Goal: Navigation & Orientation: Find specific page/section

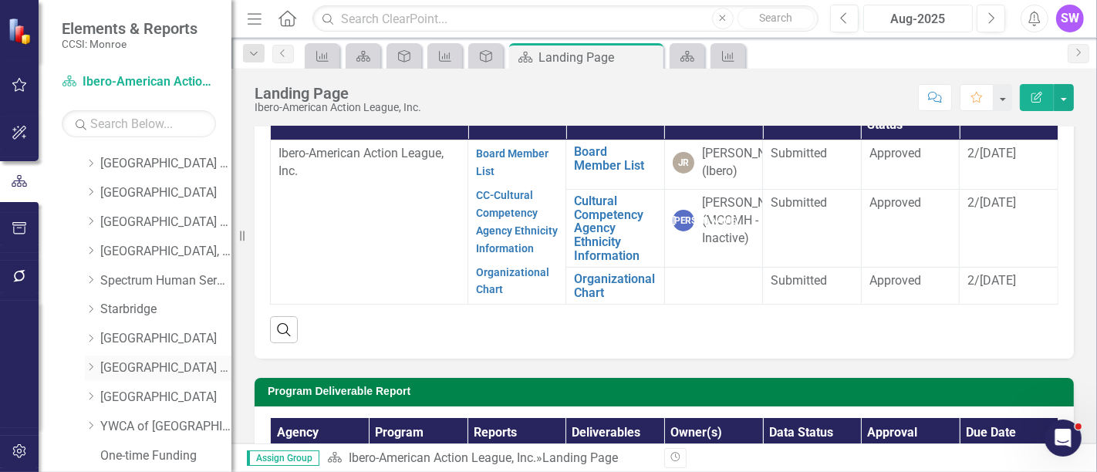
scroll to position [1114, 0]
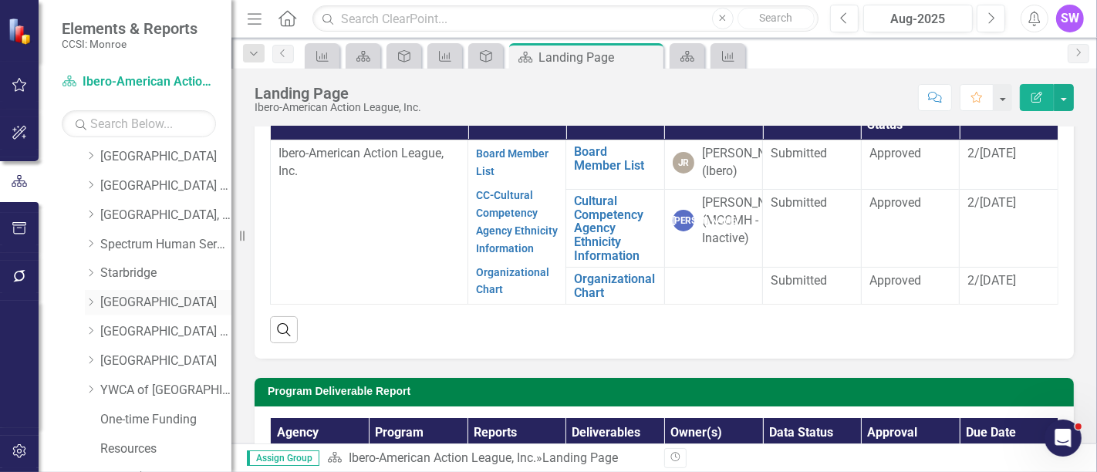
click at [91, 298] on icon "Dropdown" at bounding box center [91, 302] width 12 height 9
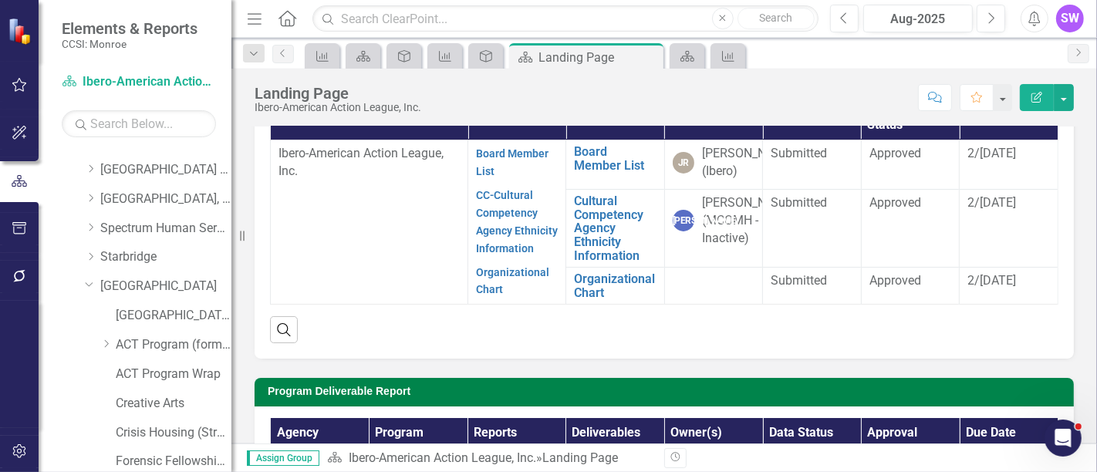
scroll to position [1156, 0]
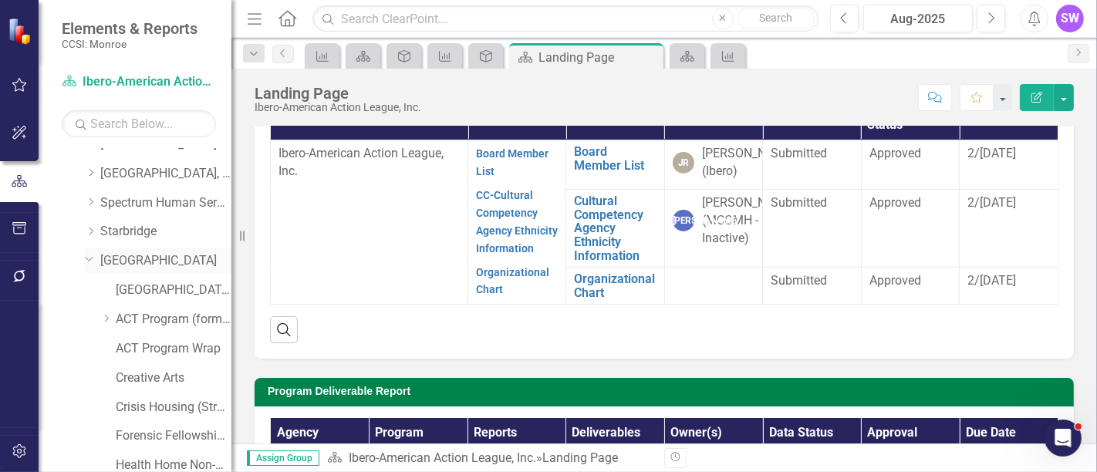
click at [166, 253] on link "[GEOGRAPHIC_DATA]" at bounding box center [165, 261] width 131 height 18
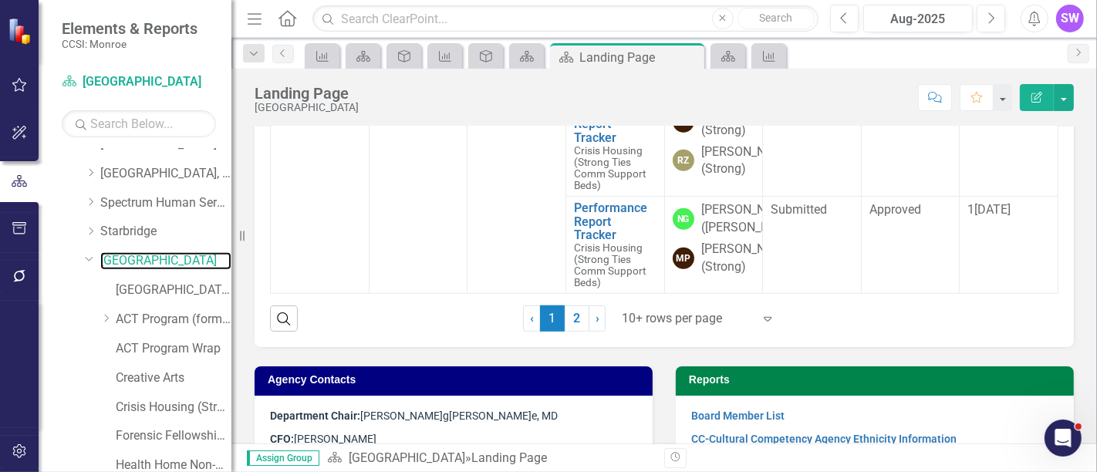
scroll to position [668, 0]
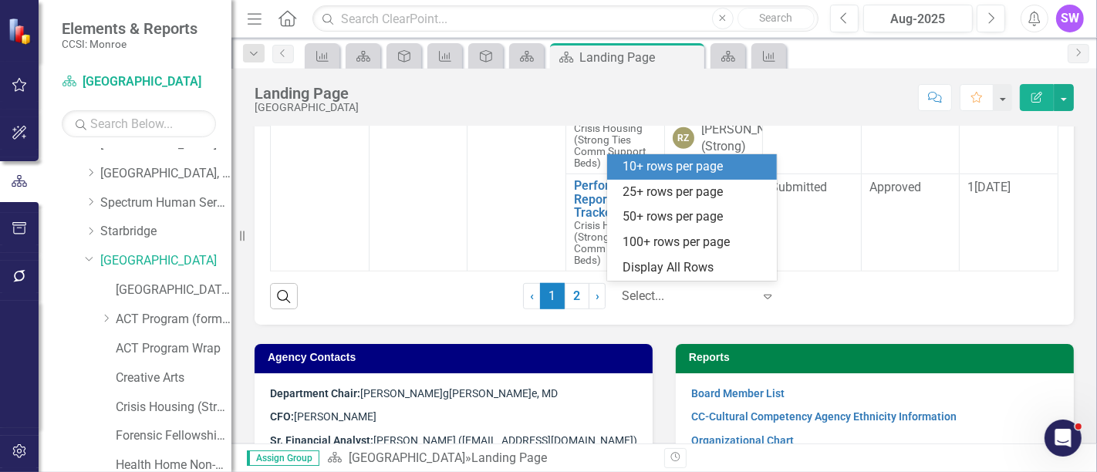
click at [670, 291] on div at bounding box center [687, 296] width 131 height 21
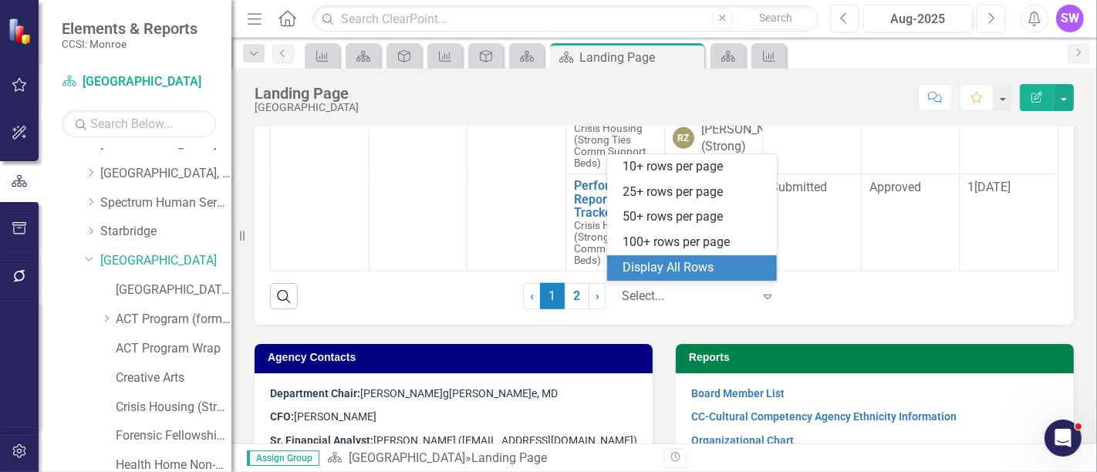
click at [668, 267] on div "Display All Rows" at bounding box center [695, 268] width 145 height 18
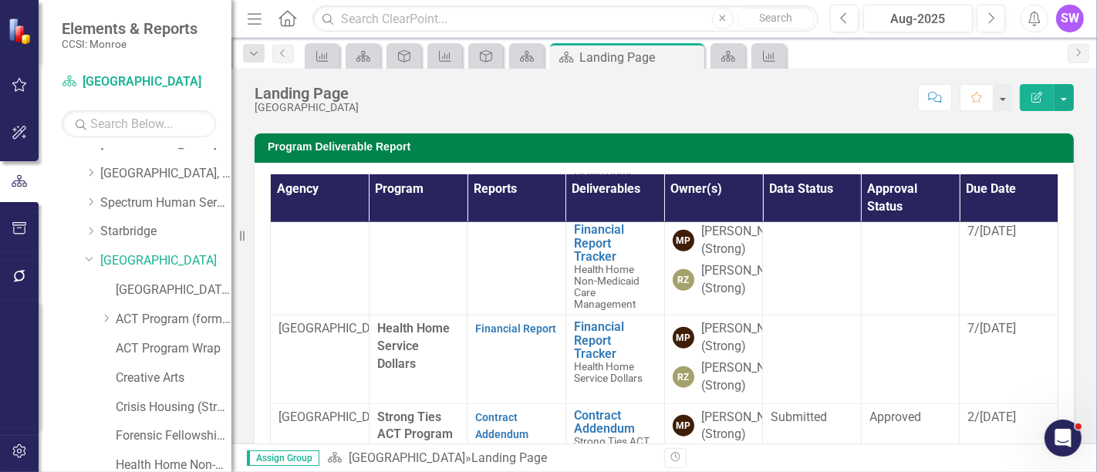
scroll to position [1286, 0]
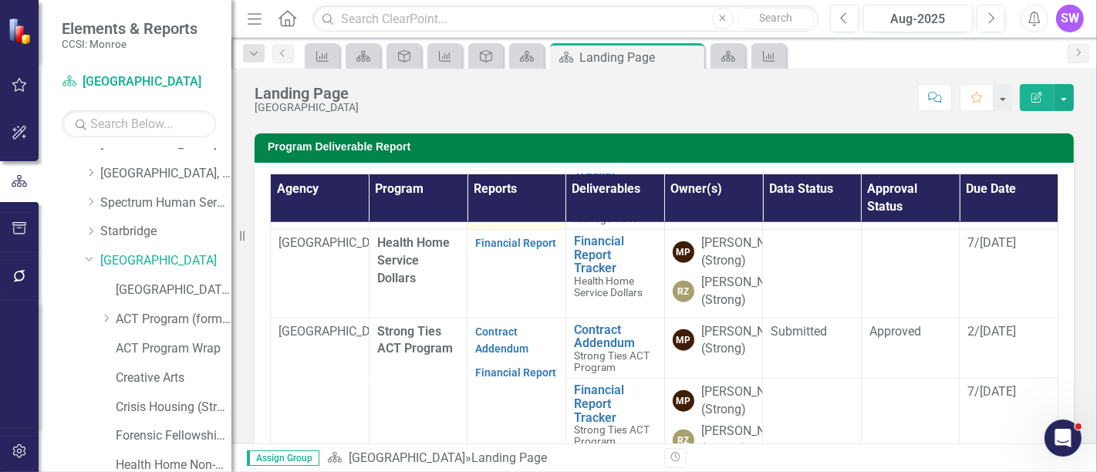
click at [485, 86] on link "Contract Addendum" at bounding box center [501, 71] width 53 height 30
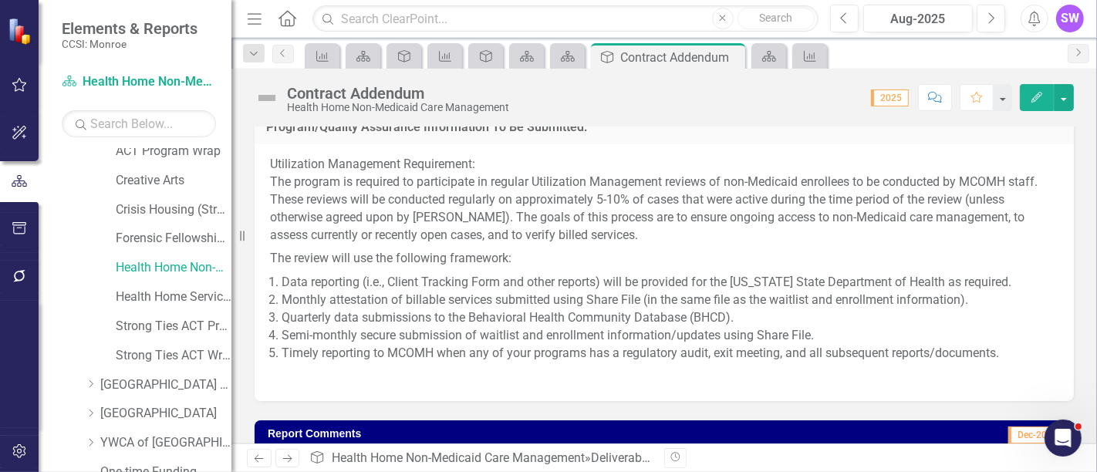
scroll to position [1485, 0]
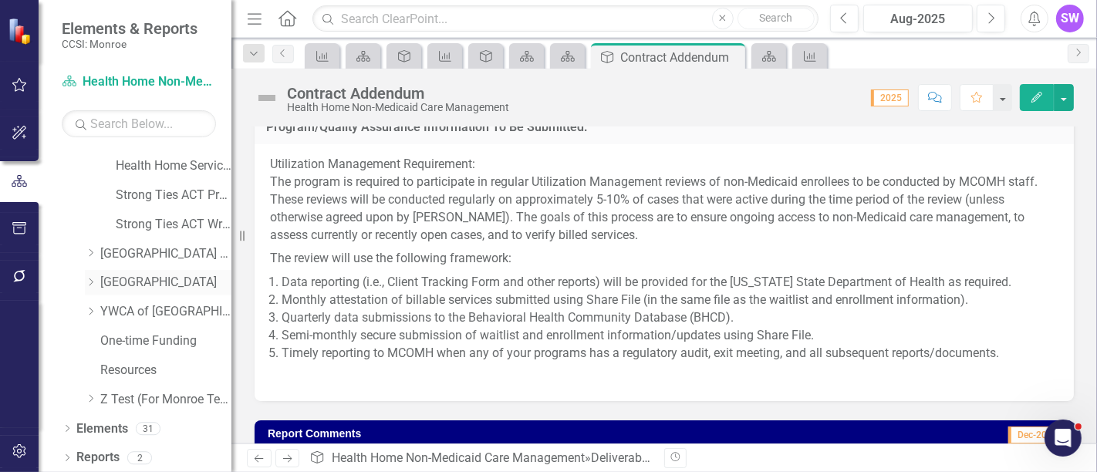
click at [90, 281] on icon "Dropdown" at bounding box center [91, 282] width 12 height 9
click at [143, 284] on link "[GEOGRAPHIC_DATA]" at bounding box center [165, 283] width 131 height 18
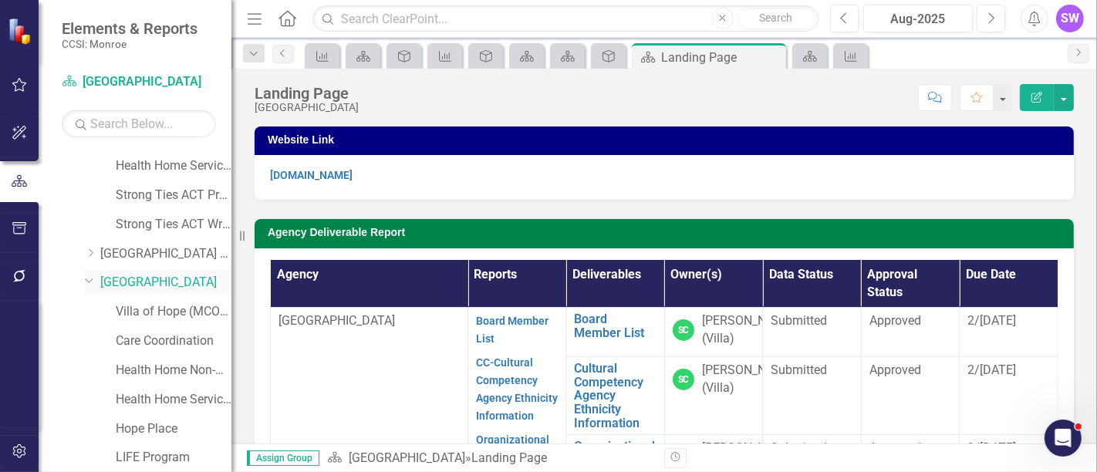
click at [148, 285] on link "[GEOGRAPHIC_DATA]" at bounding box center [165, 283] width 131 height 18
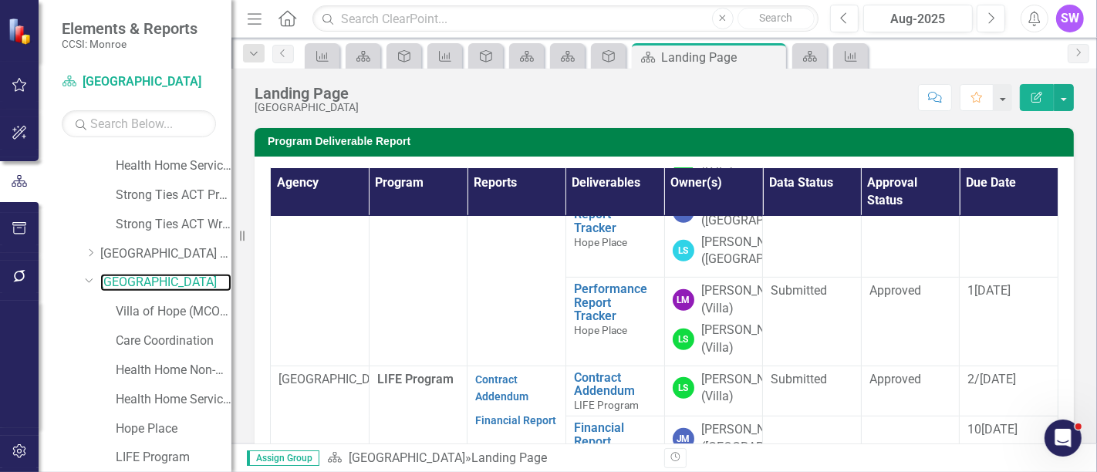
scroll to position [685, 0]
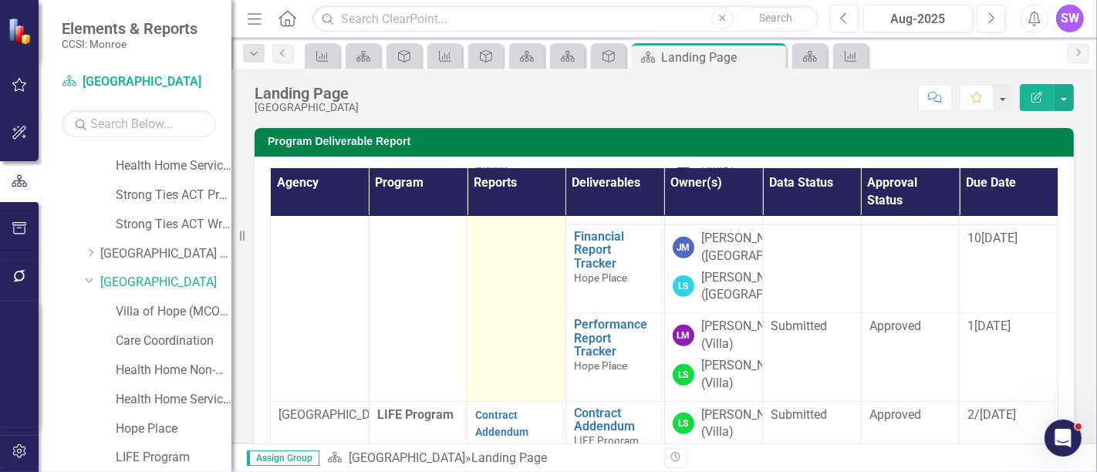
click at [502, 110] on link "Contract Addendum" at bounding box center [501, 94] width 53 height 30
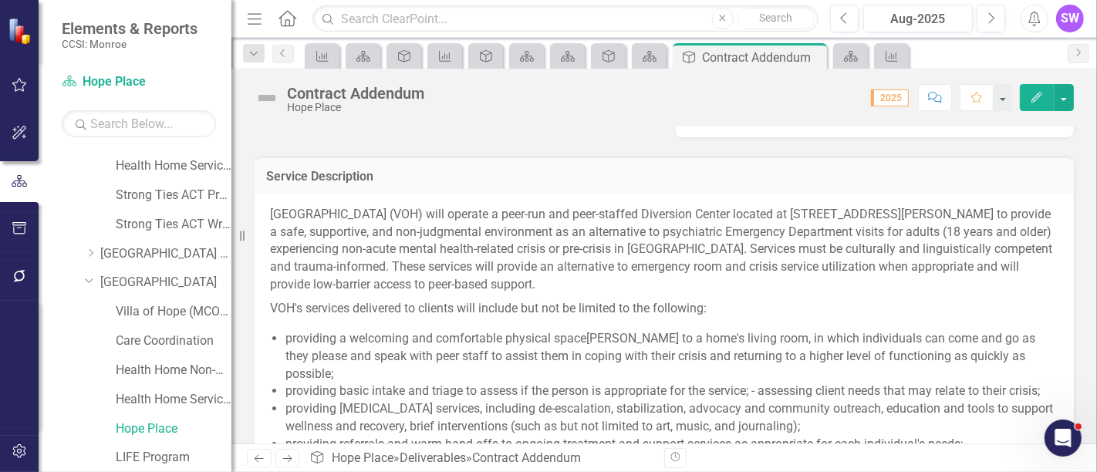
scroll to position [566, 0]
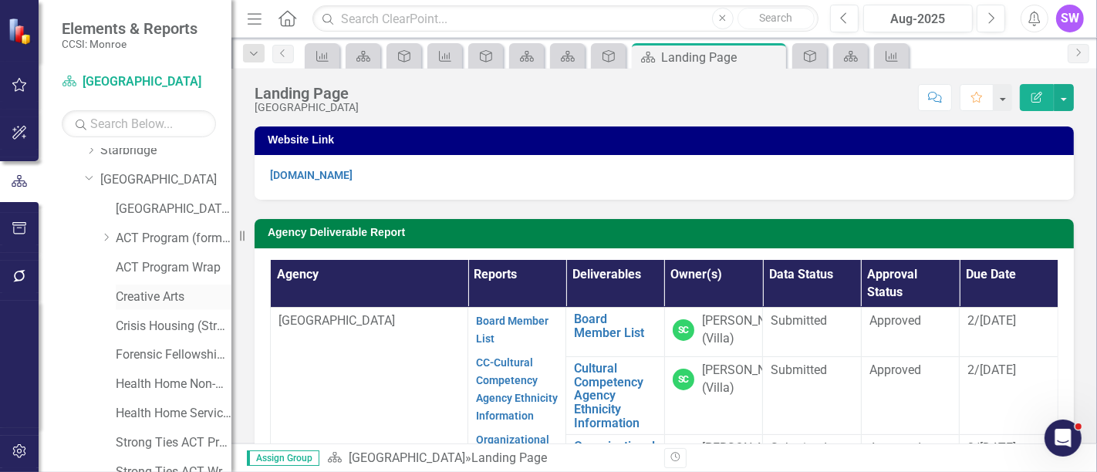
scroll to position [1142, 0]
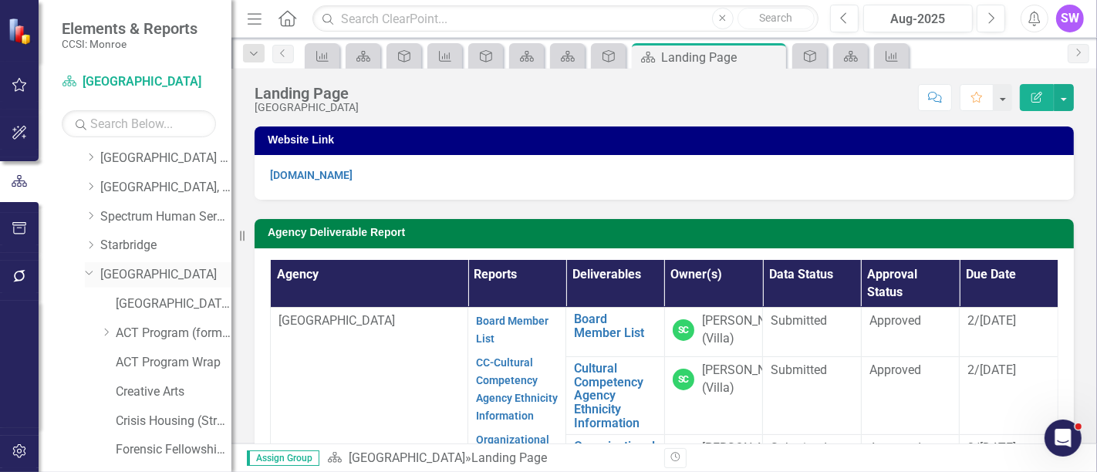
click at [137, 273] on link "[GEOGRAPHIC_DATA]" at bounding box center [165, 275] width 131 height 18
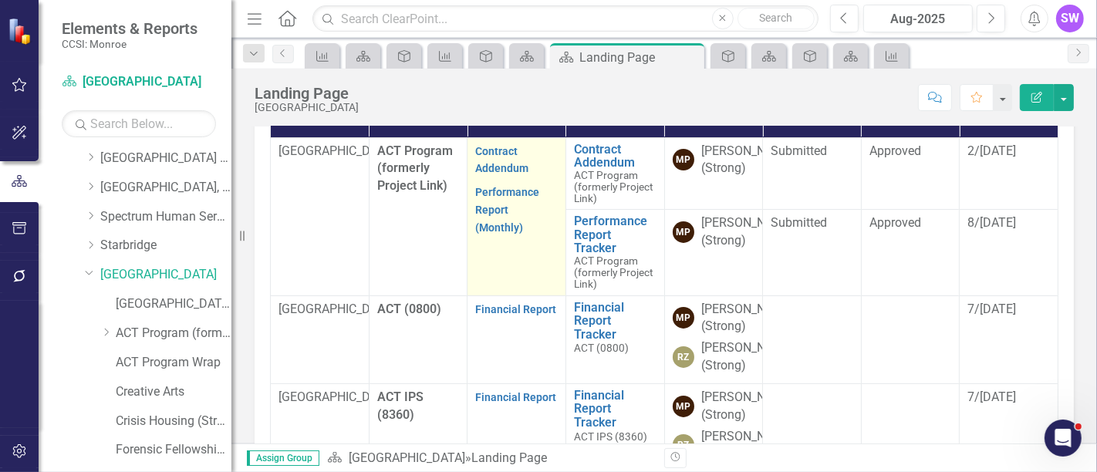
click at [492, 198] on p "Performance Report (Monthly)" at bounding box center [516, 209] width 83 height 56
click at [495, 149] on link "Contract Addendum" at bounding box center [501, 160] width 53 height 30
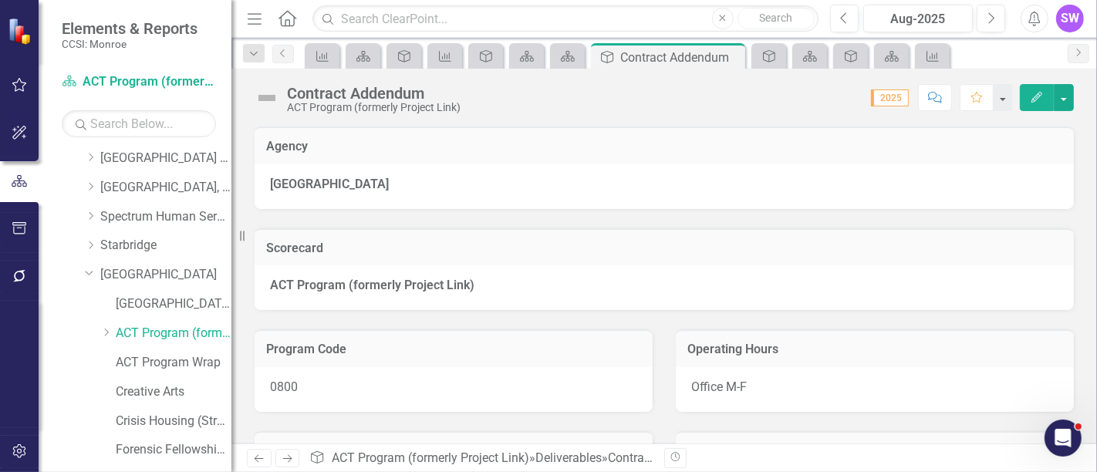
click at [789, 207] on div "[GEOGRAPHIC_DATA]" at bounding box center [665, 186] width 820 height 45
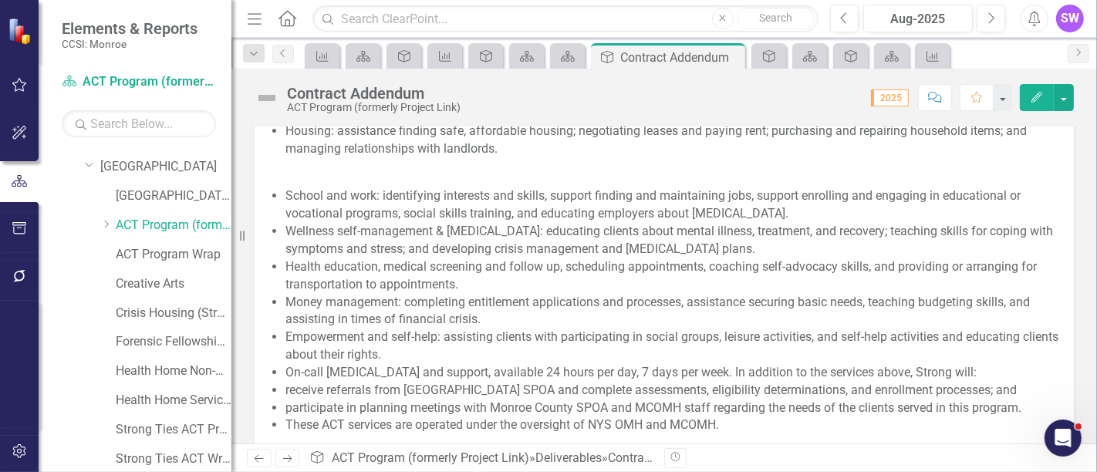
scroll to position [1457, 0]
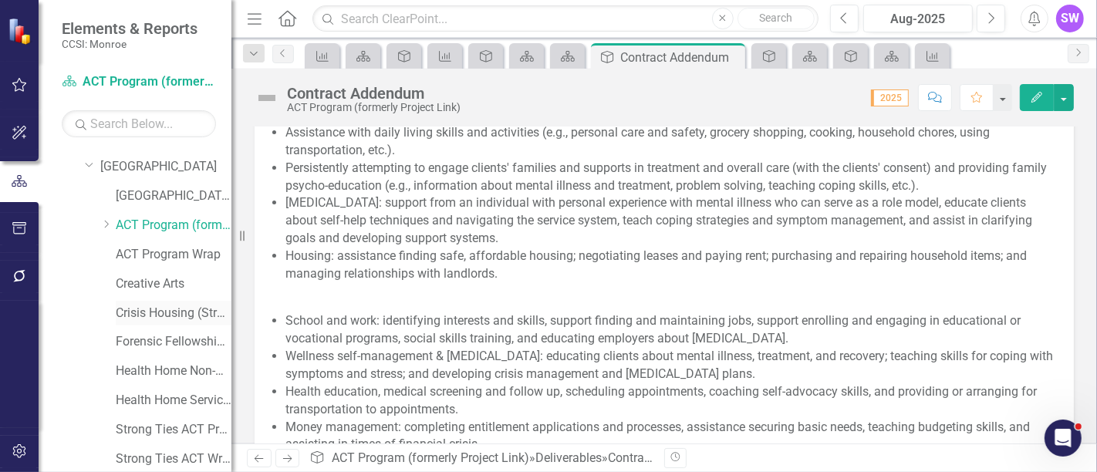
click at [171, 315] on link "Crisis Housing (Strong Ties Comm Support Beds)" at bounding box center [174, 314] width 116 height 18
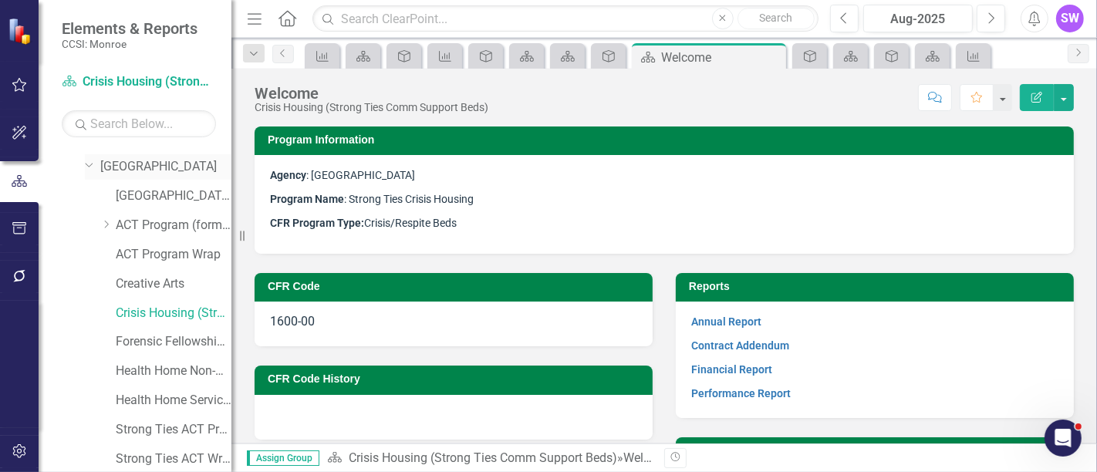
click at [113, 166] on link "[GEOGRAPHIC_DATA]" at bounding box center [165, 167] width 131 height 18
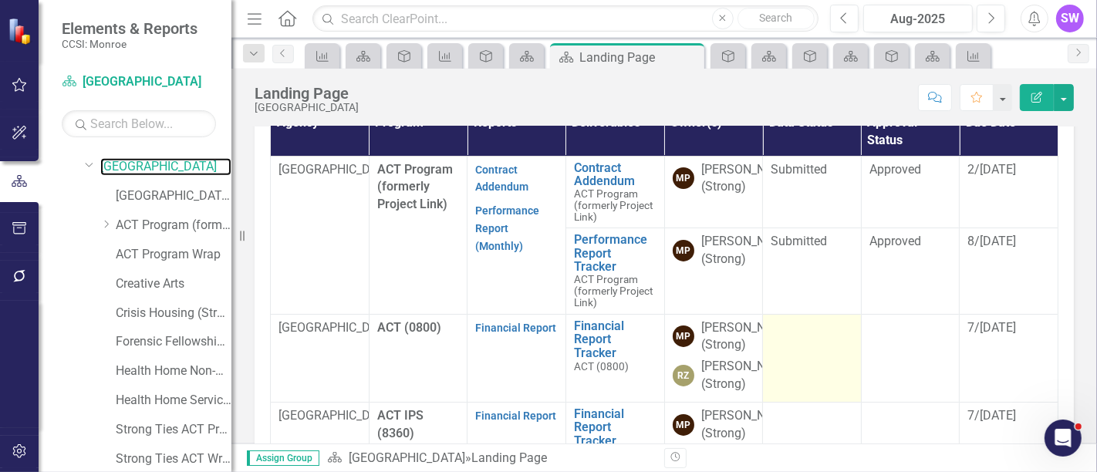
scroll to position [451, 0]
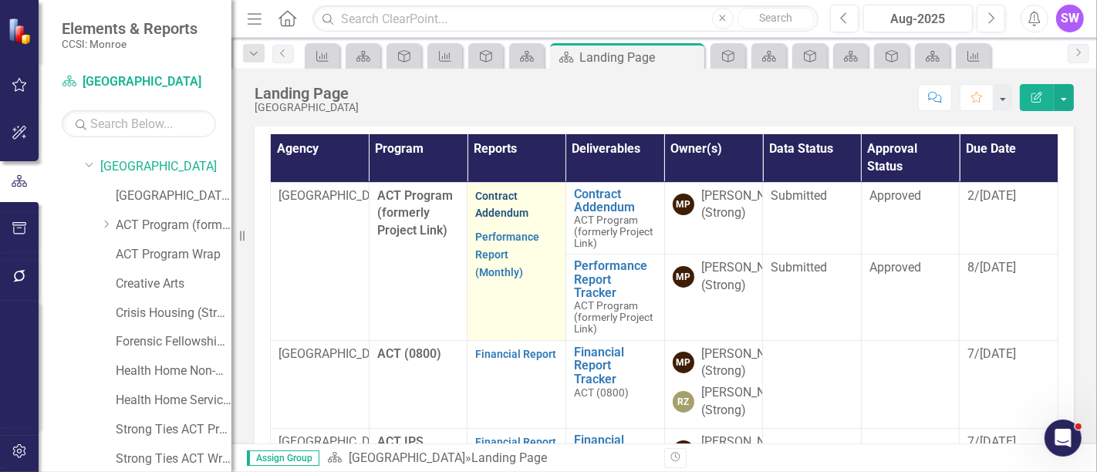
click at [498, 194] on link "Contract Addendum" at bounding box center [501, 205] width 53 height 30
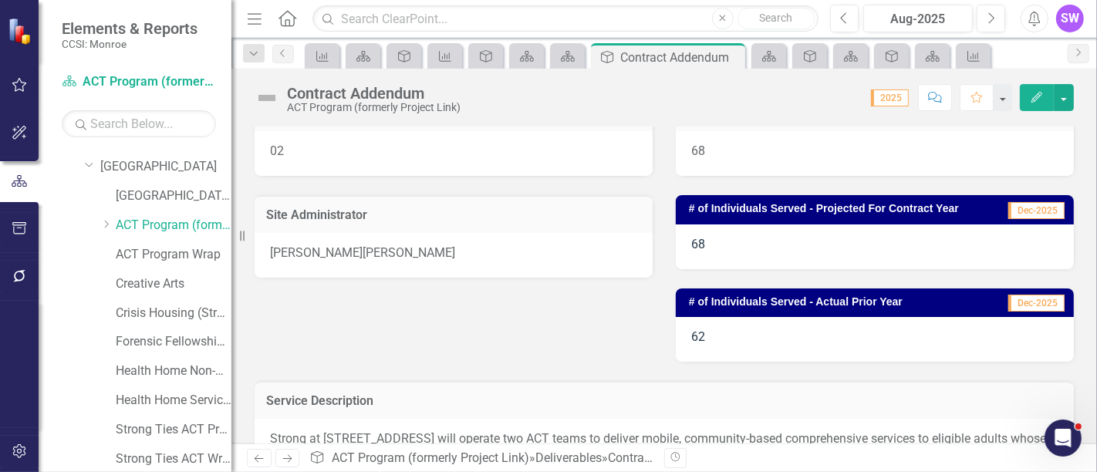
scroll to position [86, 0]
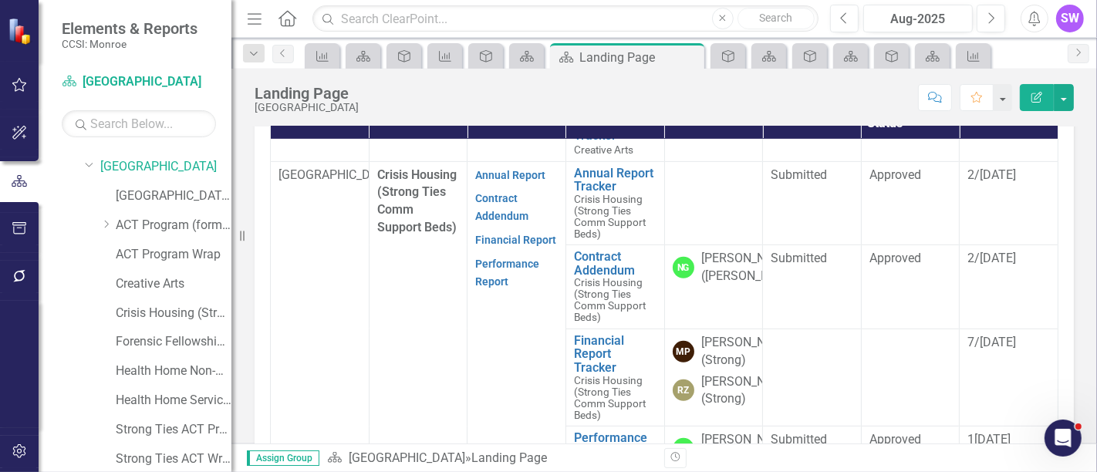
scroll to position [600, 0]
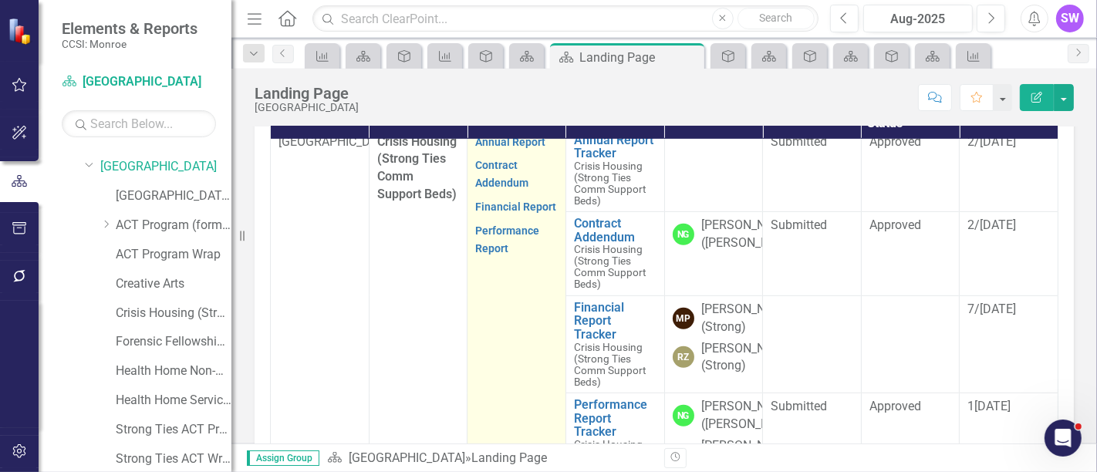
click at [501, 195] on p "Contract Addendum" at bounding box center [516, 175] width 83 height 42
click at [497, 189] on link "Contract Addendum" at bounding box center [501, 174] width 53 height 30
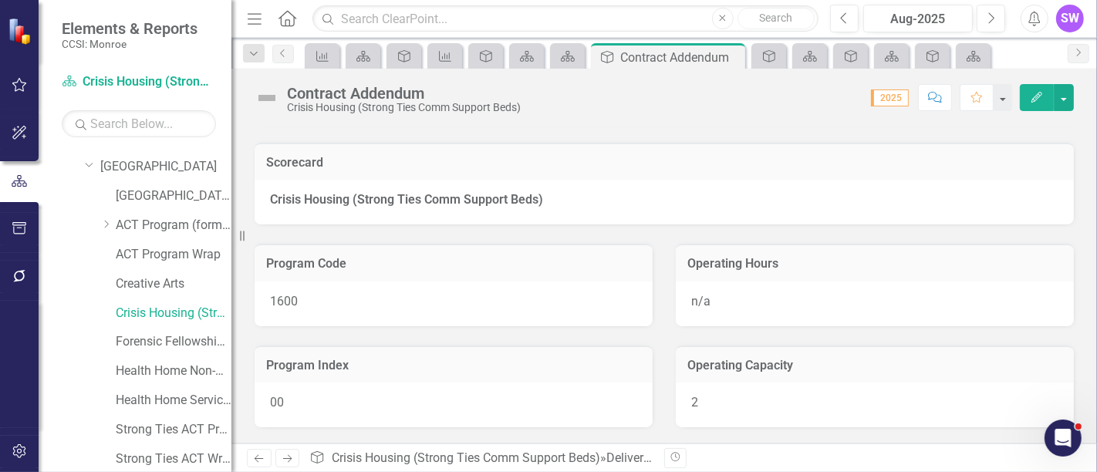
scroll to position [171, 0]
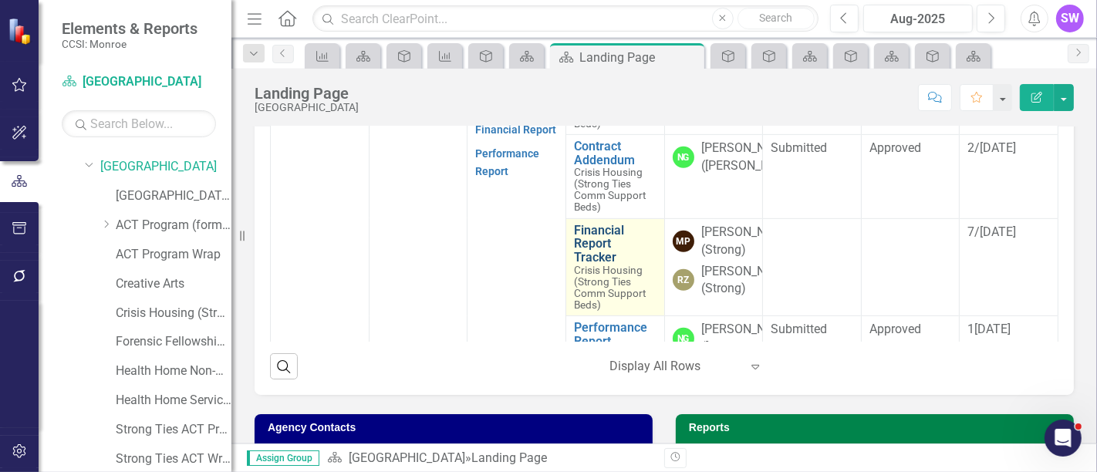
scroll to position [600, 0]
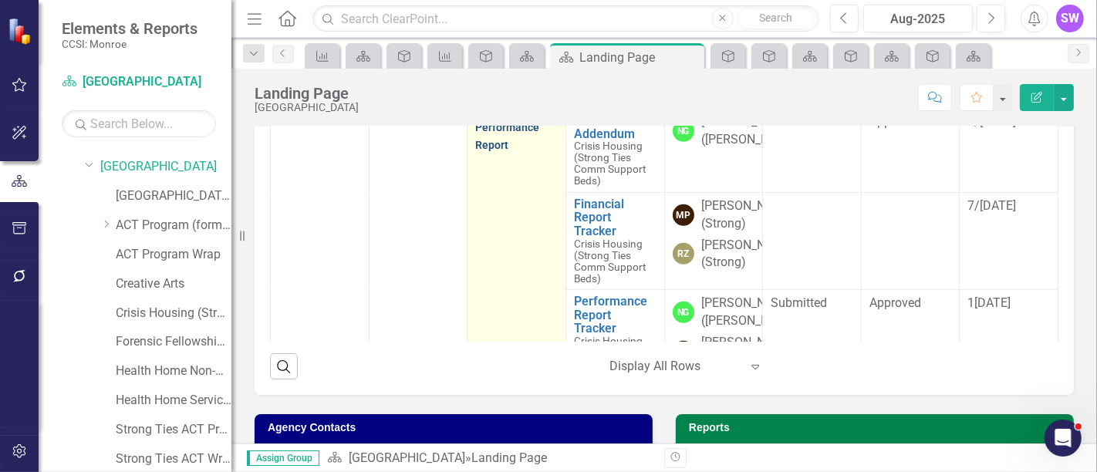
click at [485, 151] on link "Performance Report" at bounding box center [507, 136] width 64 height 30
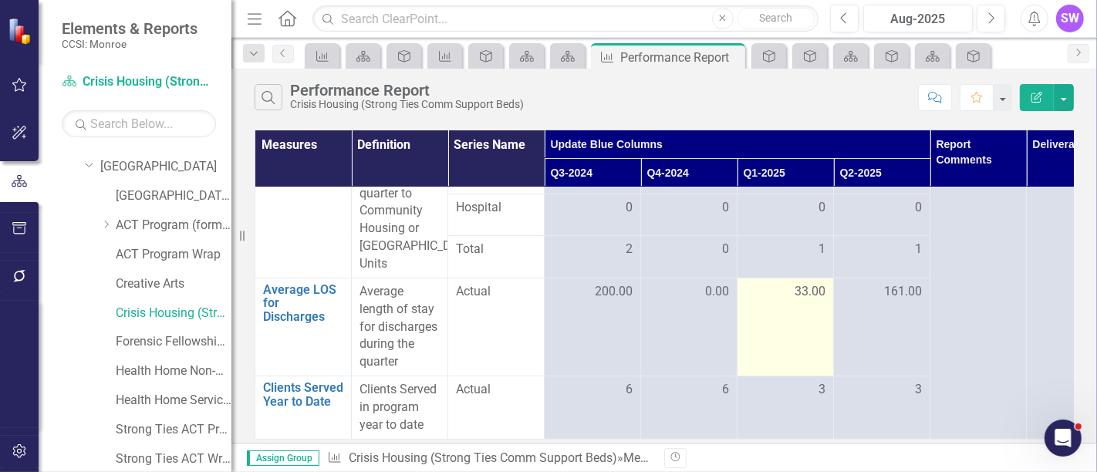
scroll to position [184, 0]
